Goal: Information Seeking & Learning: Learn about a topic

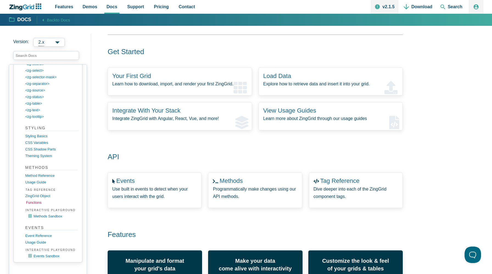
click at [38, 203] on link "functions" at bounding box center [52, 202] width 52 height 7
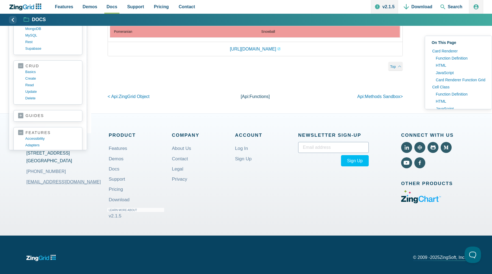
scroll to position [3656, 0]
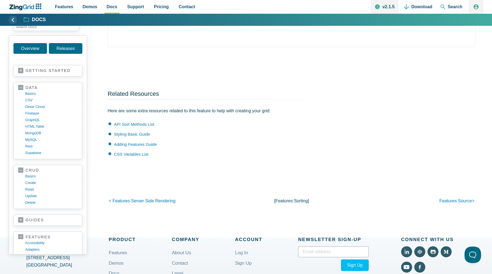
scroll to position [1406, 0]
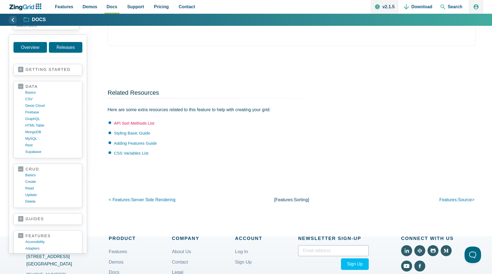
click at [130, 125] on link "API Sort Methods List" at bounding box center [134, 123] width 40 height 5
